Goal: Task Accomplishment & Management: Complete application form

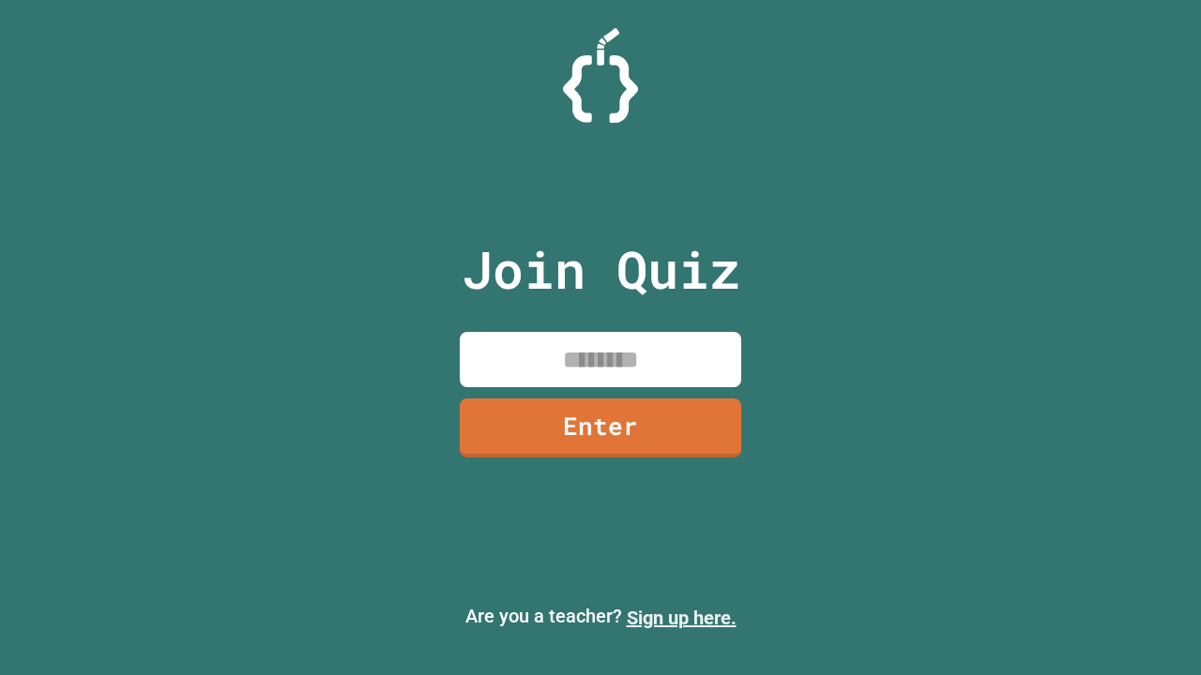
click at [681, 618] on link "Sign up here." at bounding box center [682, 618] width 110 height 23
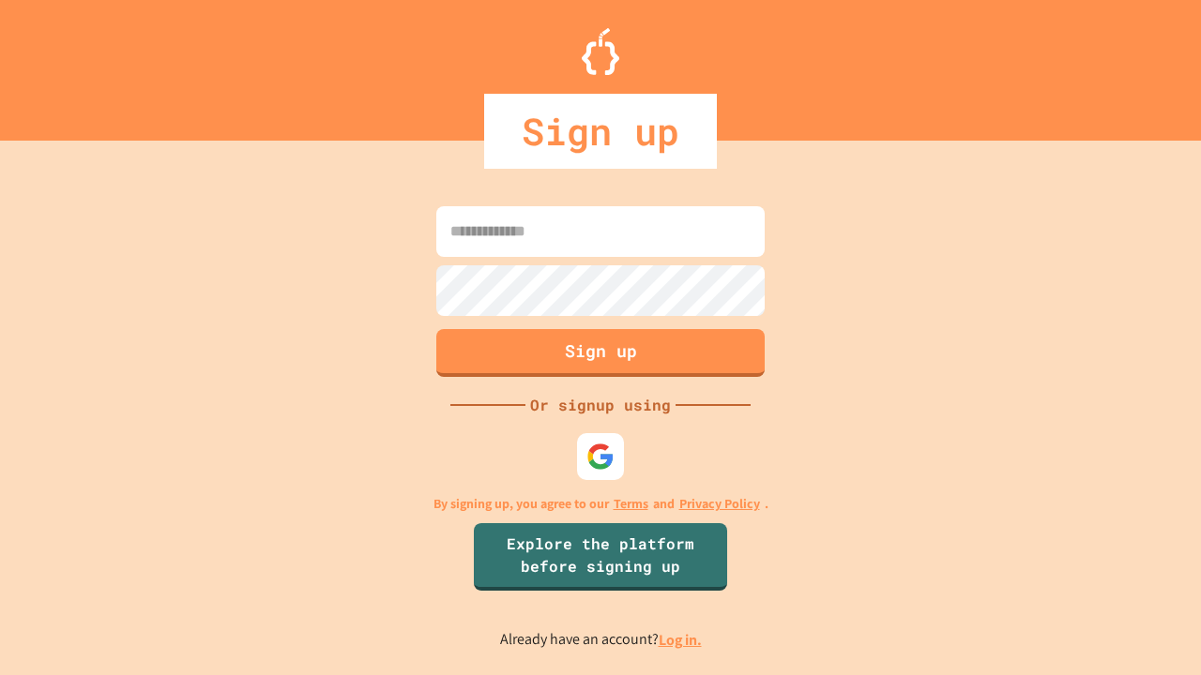
click at [681, 640] on link "Log in." at bounding box center [679, 640] width 43 height 20
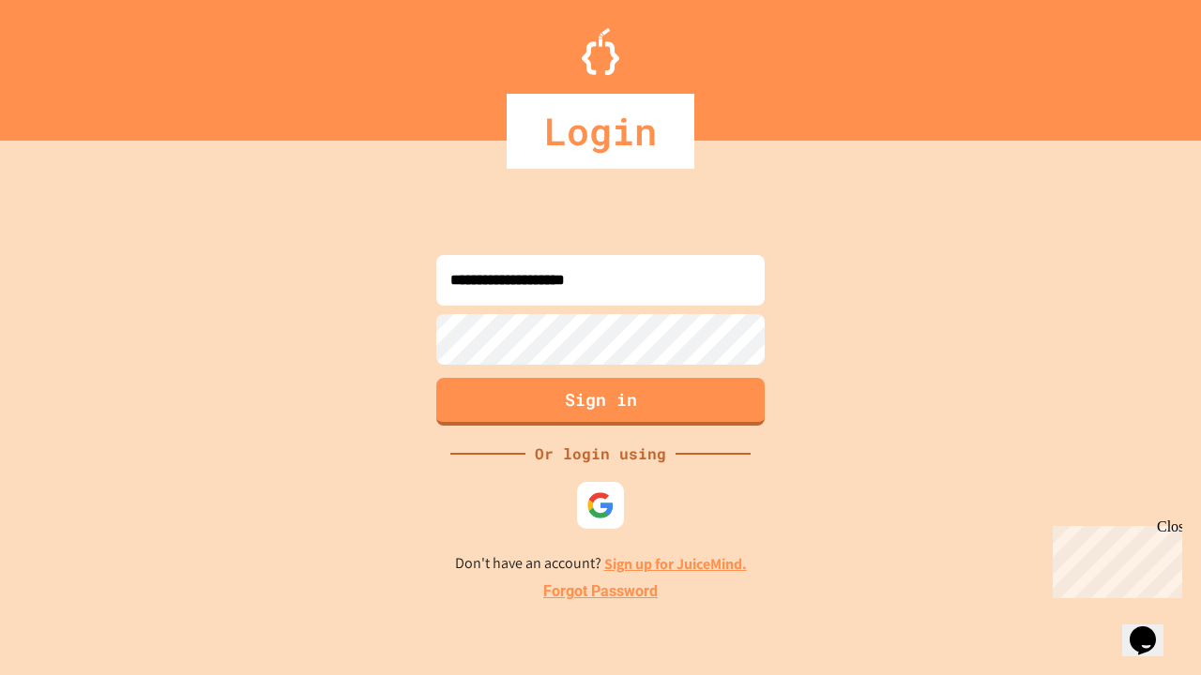
type input "**********"
